Goal: Transaction & Acquisition: Purchase product/service

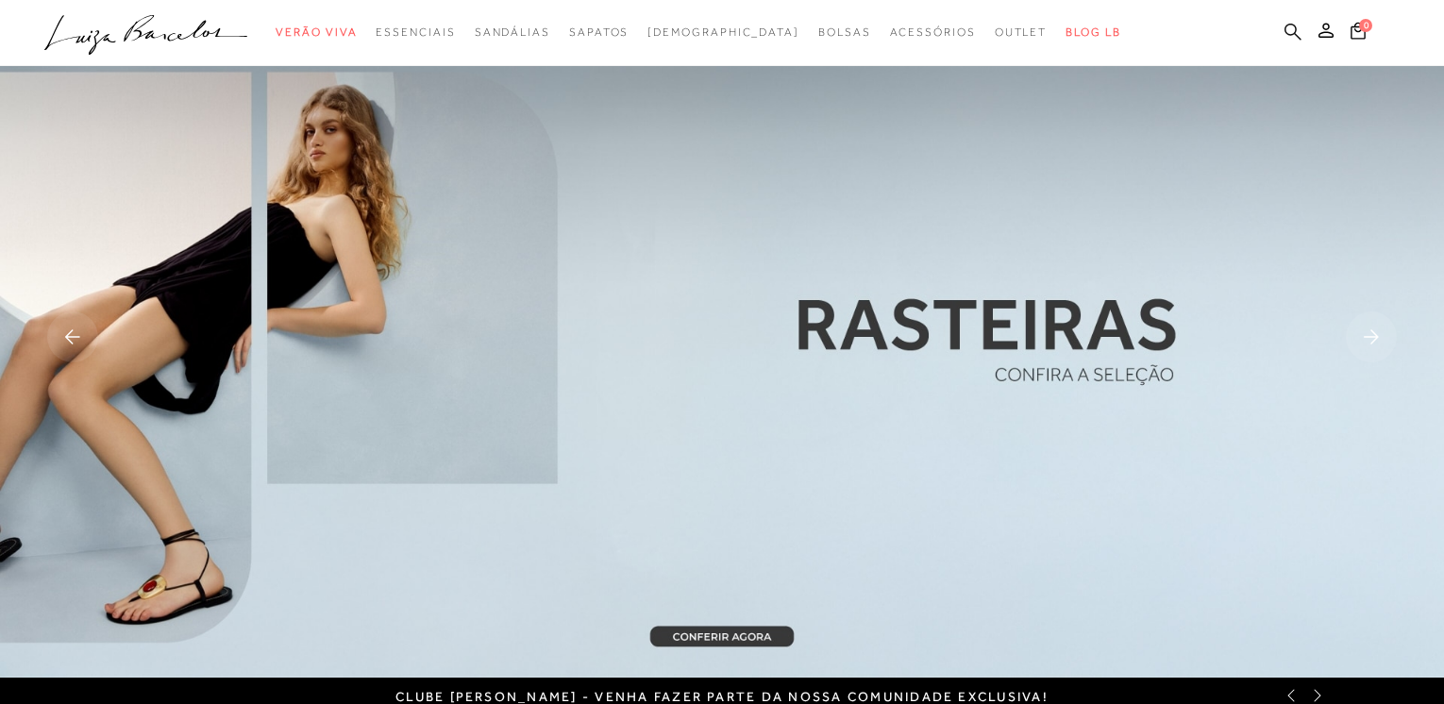
click at [1292, 35] on icon at bounding box center [1293, 31] width 17 height 17
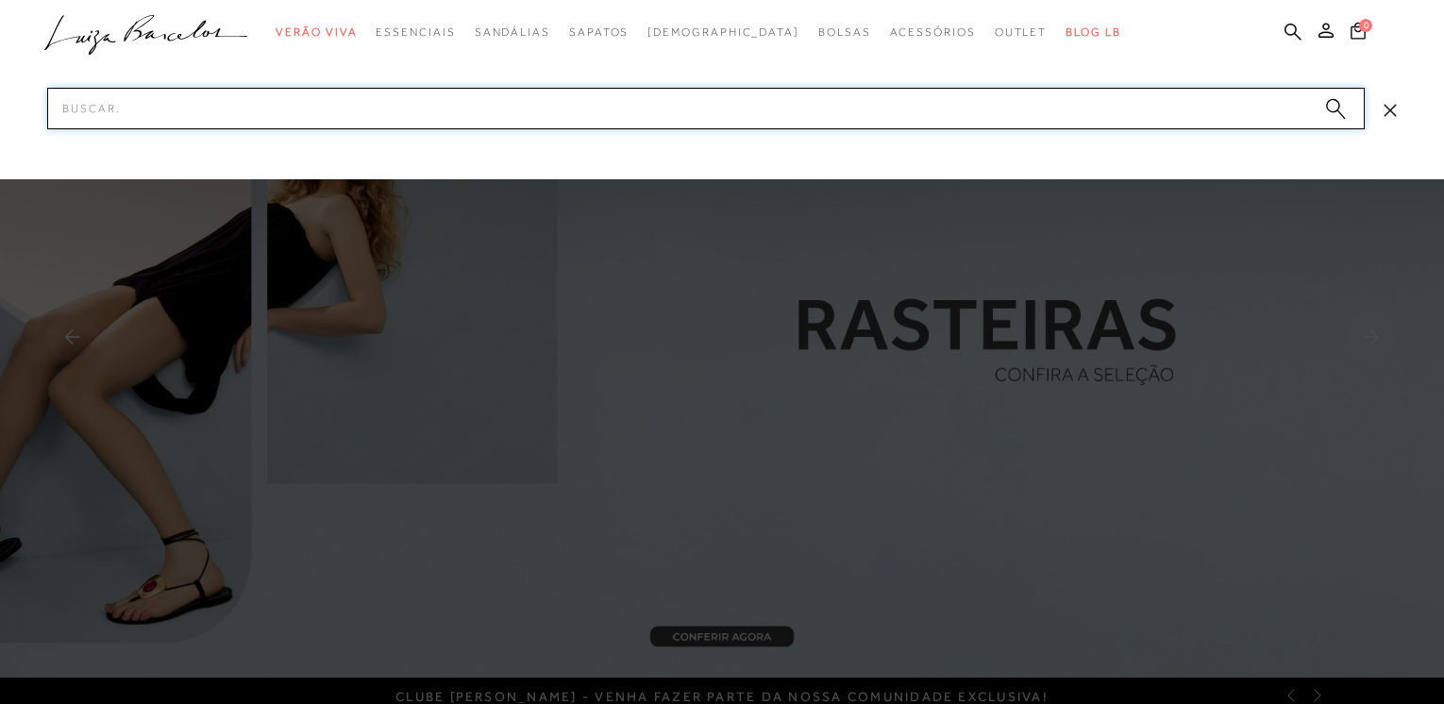
click at [880, 107] on input "Pesquisar" at bounding box center [706, 109] width 1318 height 42
type input "c"
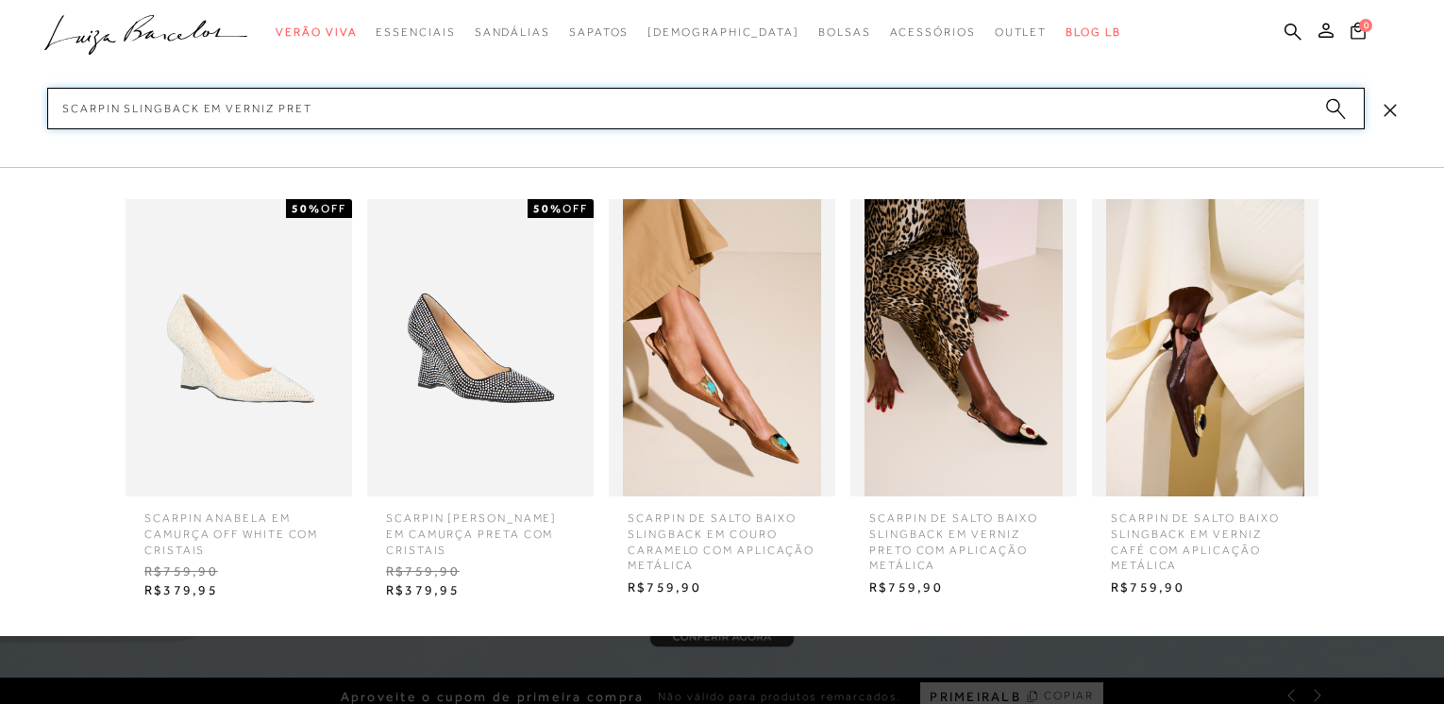
type input "scarpin slingback em verniz preto"
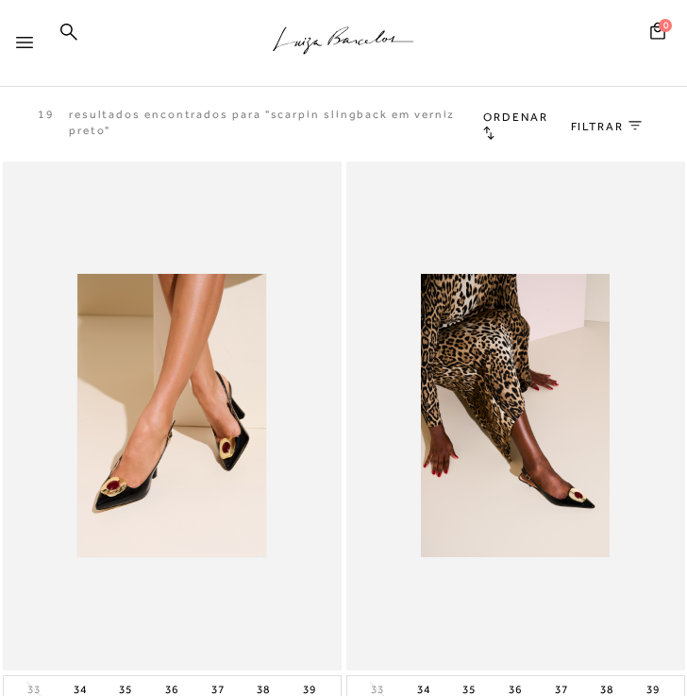
click at [134, 386] on img at bounding box center [171, 415] width 189 height 283
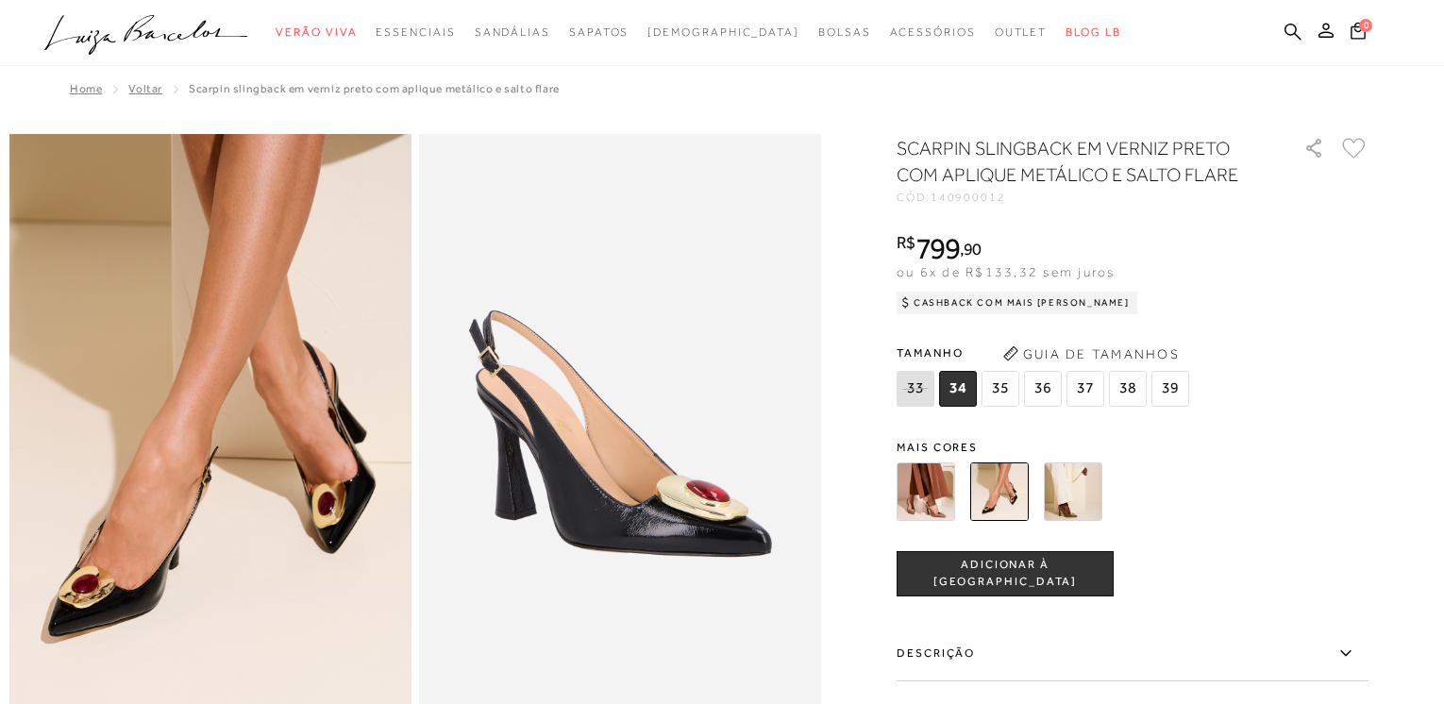
click at [1279, 33] on ul ".a{fill-rule:evenodd;} Verão Viva Em alta Favoritos das Influenciadoras Apostas…" at bounding box center [707, 32] width 1327 height 35
click at [1290, 25] on icon at bounding box center [1293, 31] width 17 height 17
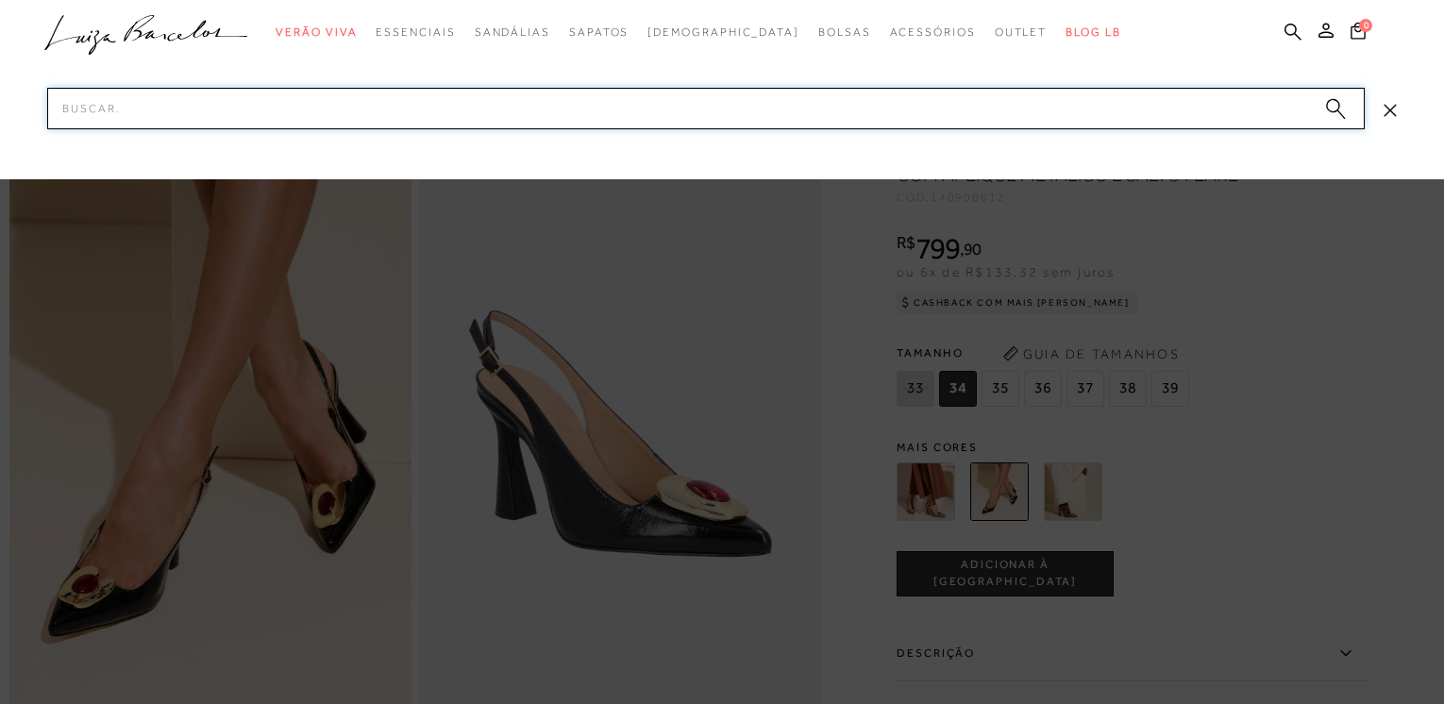
click at [799, 119] on input "Pesquisar" at bounding box center [706, 109] width 1318 height 42
type input "MULE EM COURO"
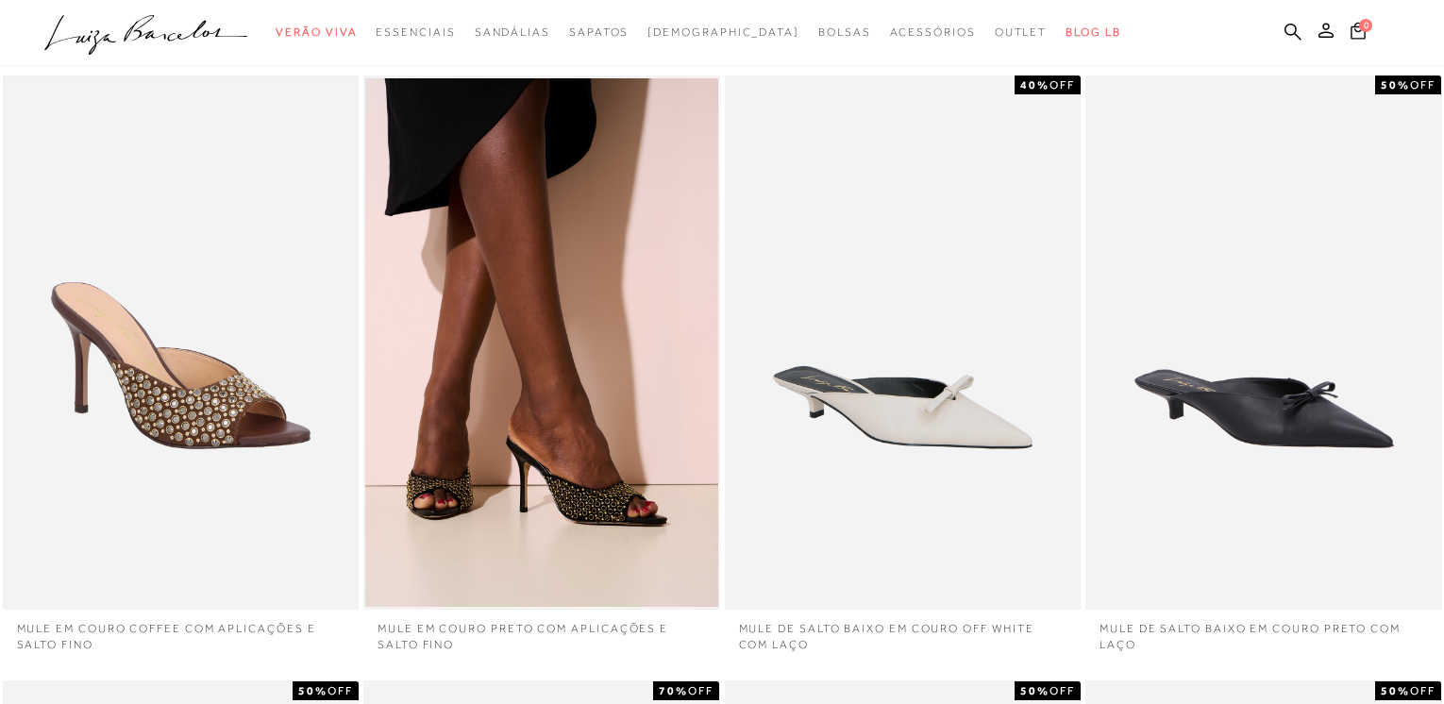
click at [209, 337] on img at bounding box center [181, 342] width 353 height 529
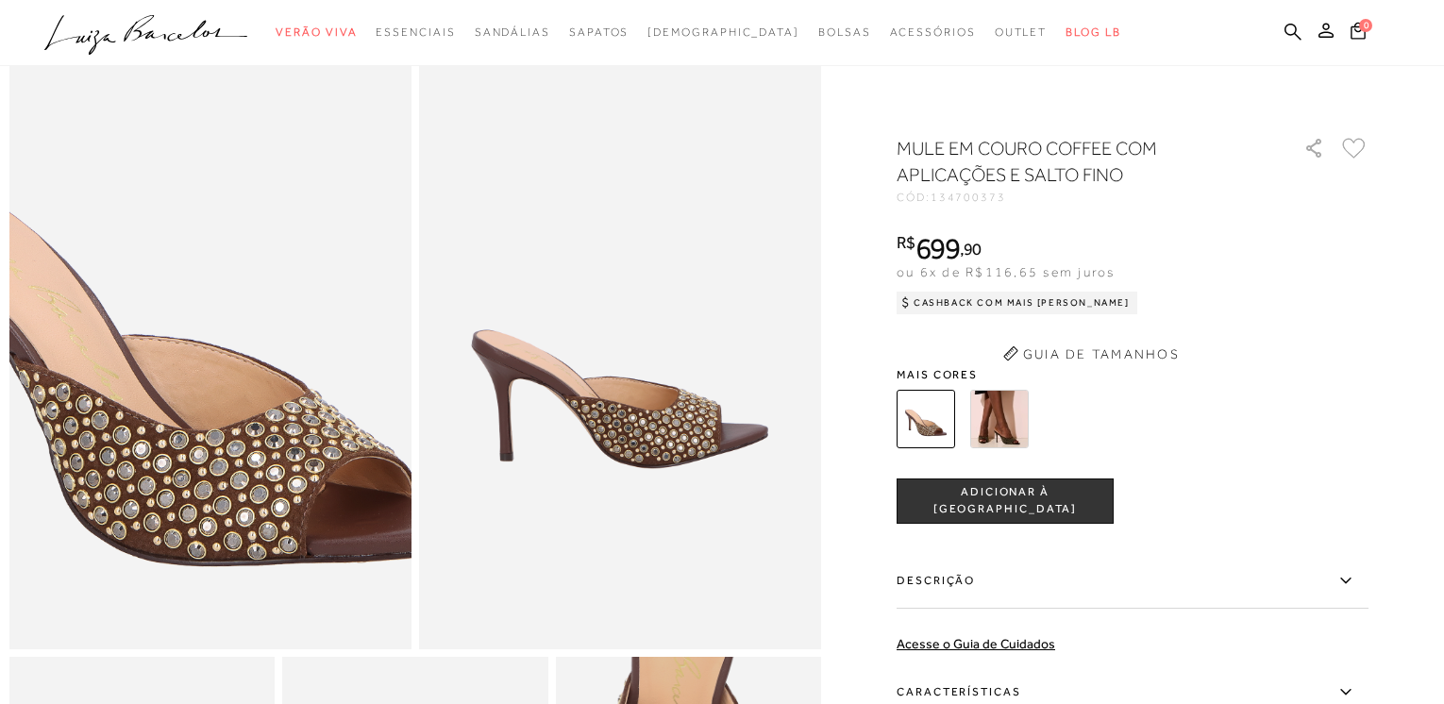
scroll to position [89, 0]
